Goal: Book appointment/travel/reservation

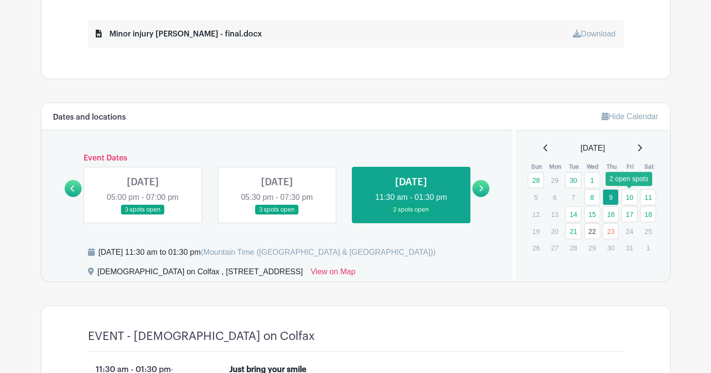
click at [630, 200] on link "10" at bounding box center [630, 197] width 16 height 16
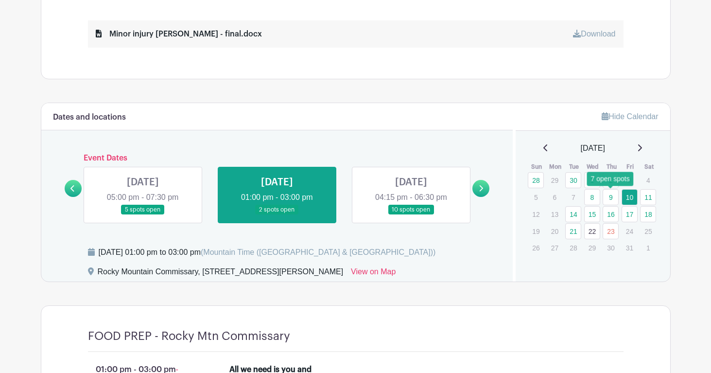
click at [613, 196] on link "9" at bounding box center [611, 197] width 16 height 16
